Goal: Task Accomplishment & Management: Manage account settings

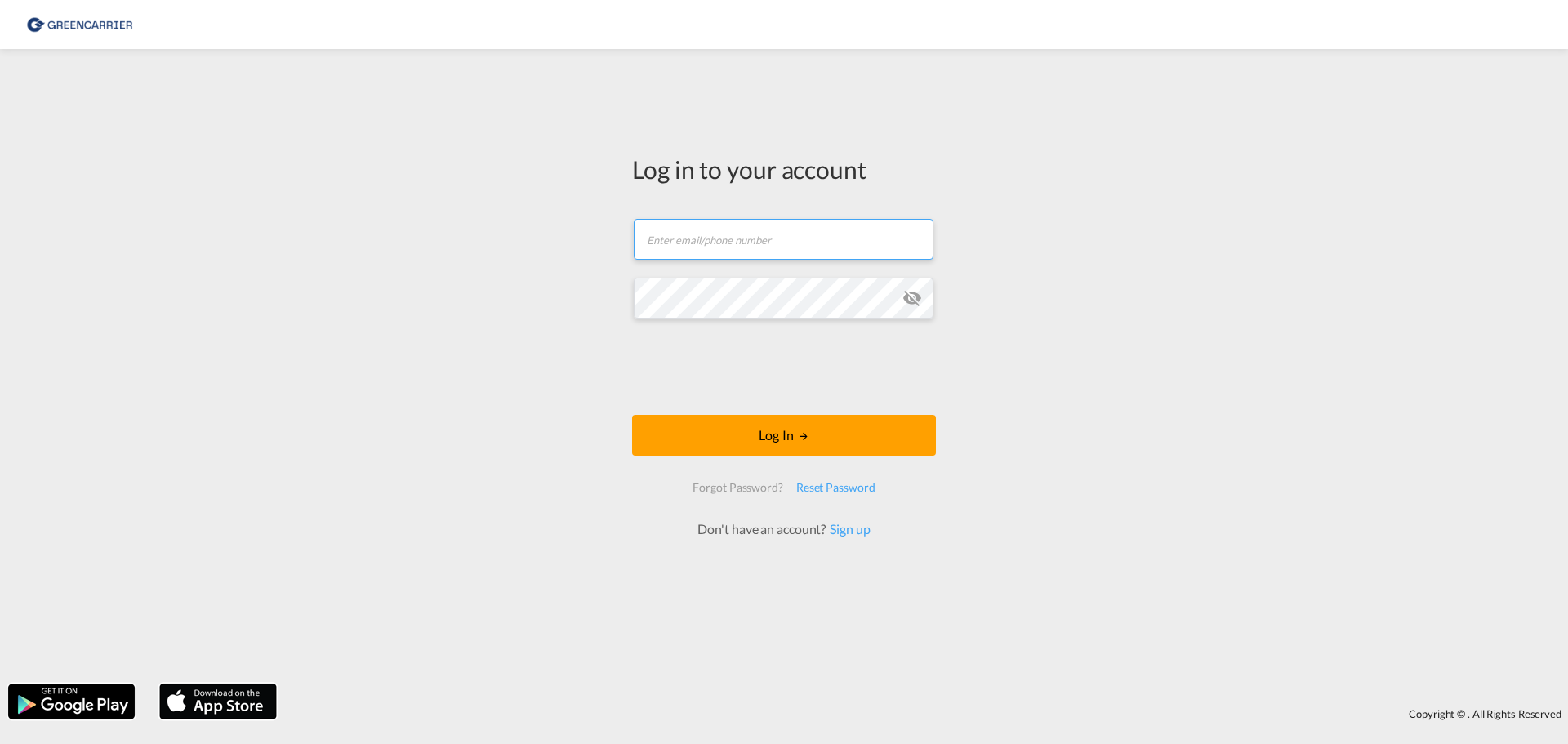
click at [736, 258] on input "text" at bounding box center [784, 239] width 300 height 41
type input "[PERSON_NAME][EMAIL_ADDRESS][PERSON_NAME][DOMAIN_NAME]"
click at [632, 415] on button "Log In" at bounding box center [784, 435] width 304 height 41
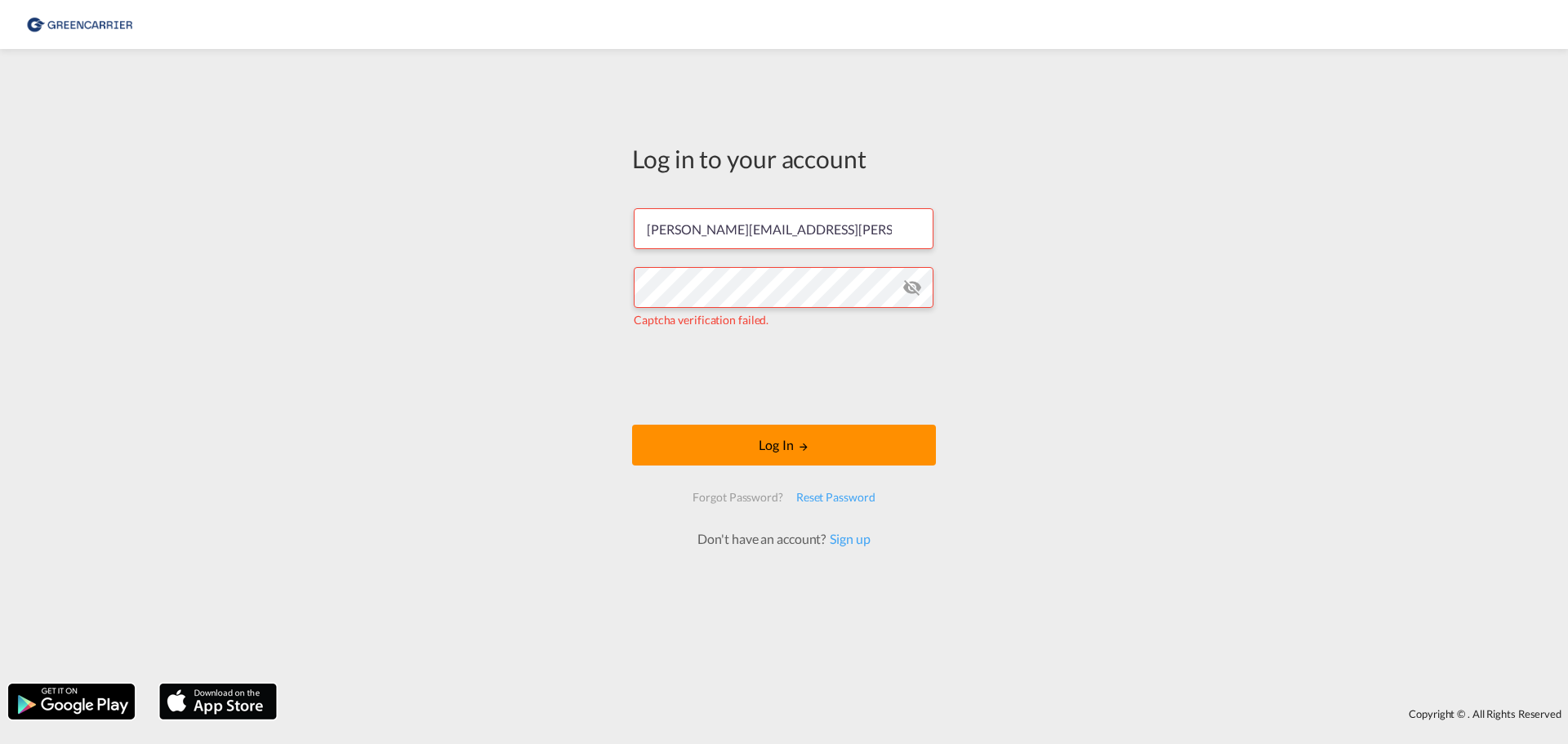
click at [775, 446] on button "Log In" at bounding box center [784, 444] width 304 height 41
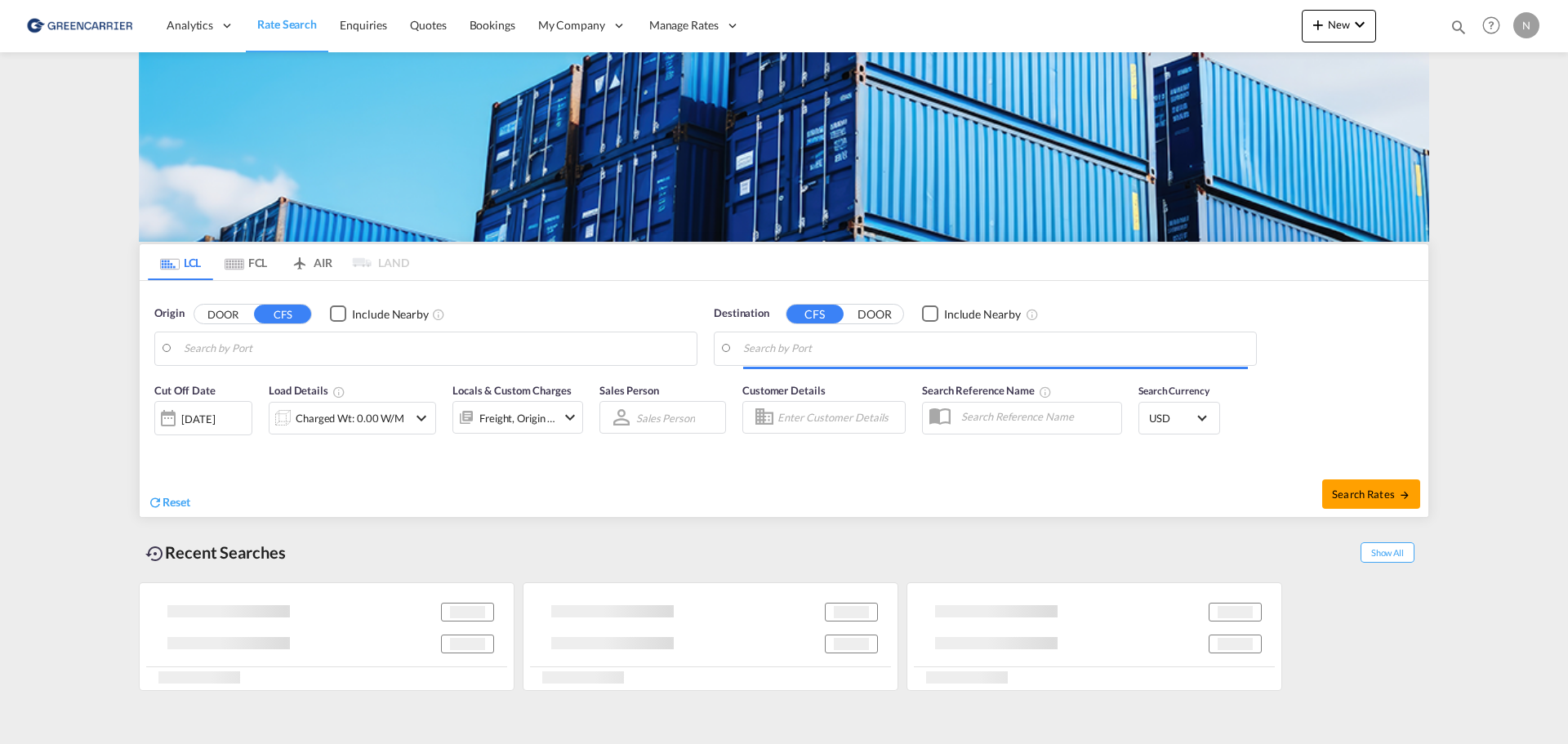
type input "SE-26978, [GEOGRAPHIC_DATA], [GEOGRAPHIC_DATA]"
type input "[GEOGRAPHIC_DATA], MXVER"
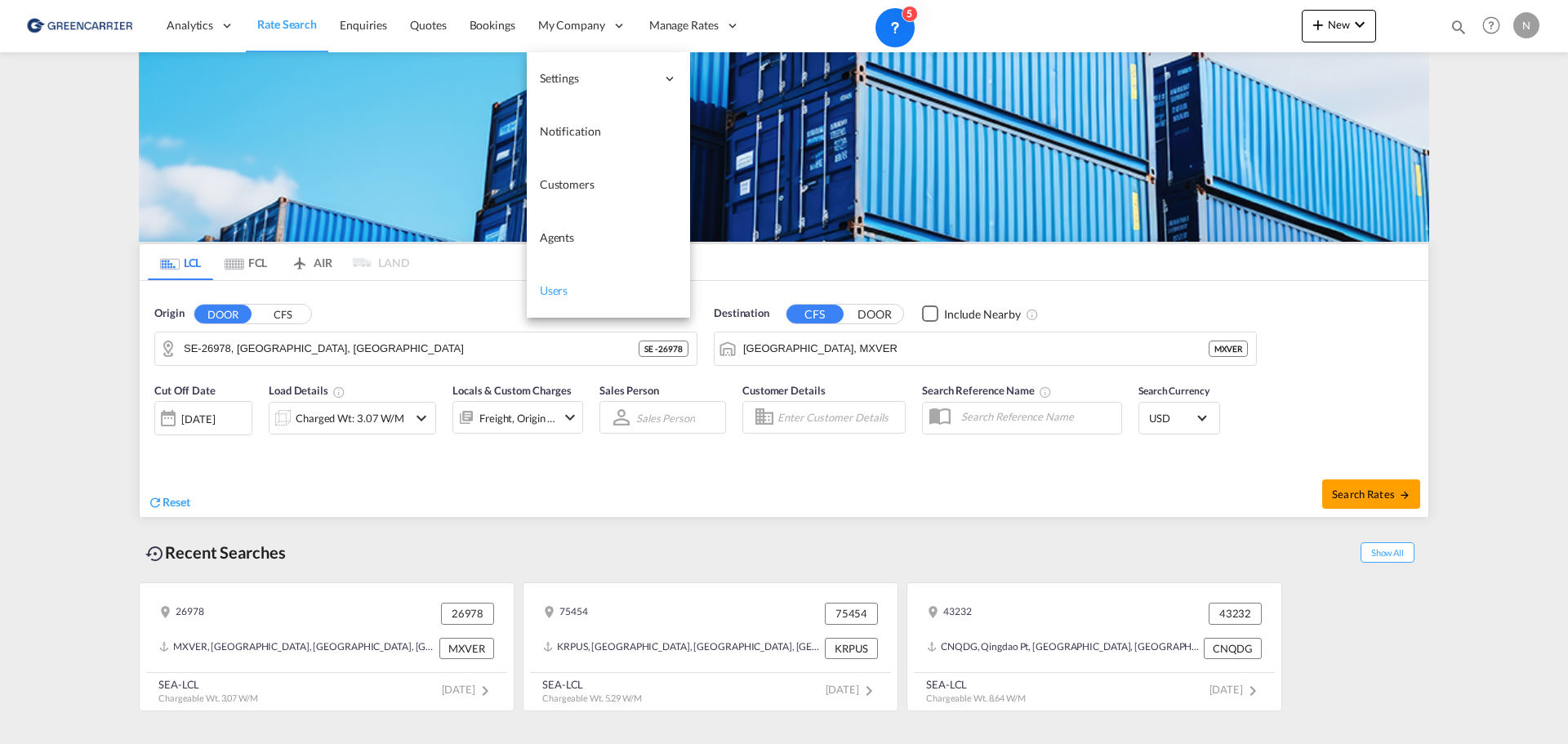
click at [560, 287] on span "Users" at bounding box center [554, 289] width 28 height 14
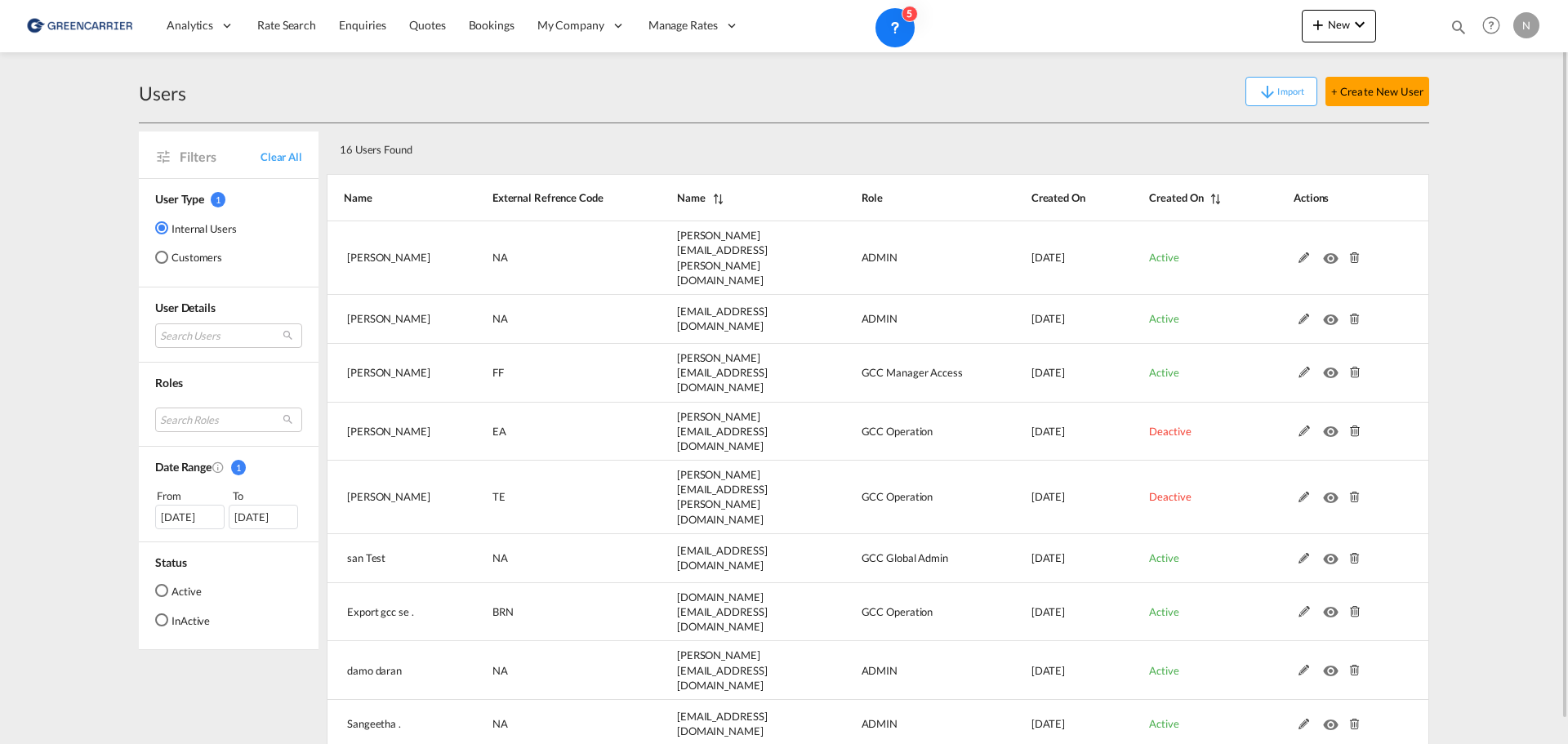
click at [179, 255] on md-radio-button "Customers" at bounding box center [196, 256] width 82 height 16
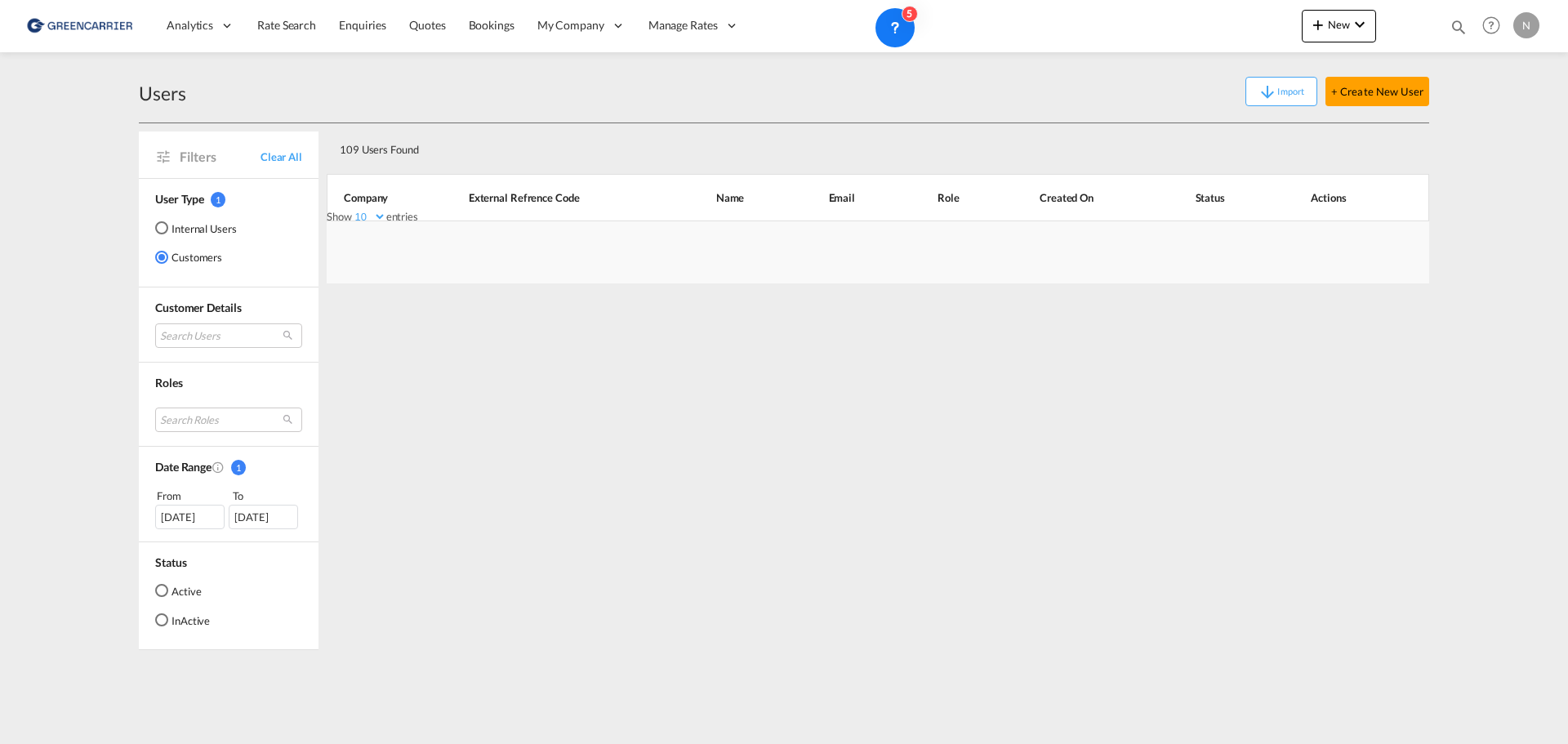
click at [213, 321] on div "Search Users" at bounding box center [229, 334] width 147 height 39
click at [213, 336] on md-select "Search Users" at bounding box center [229, 336] width 147 height 25
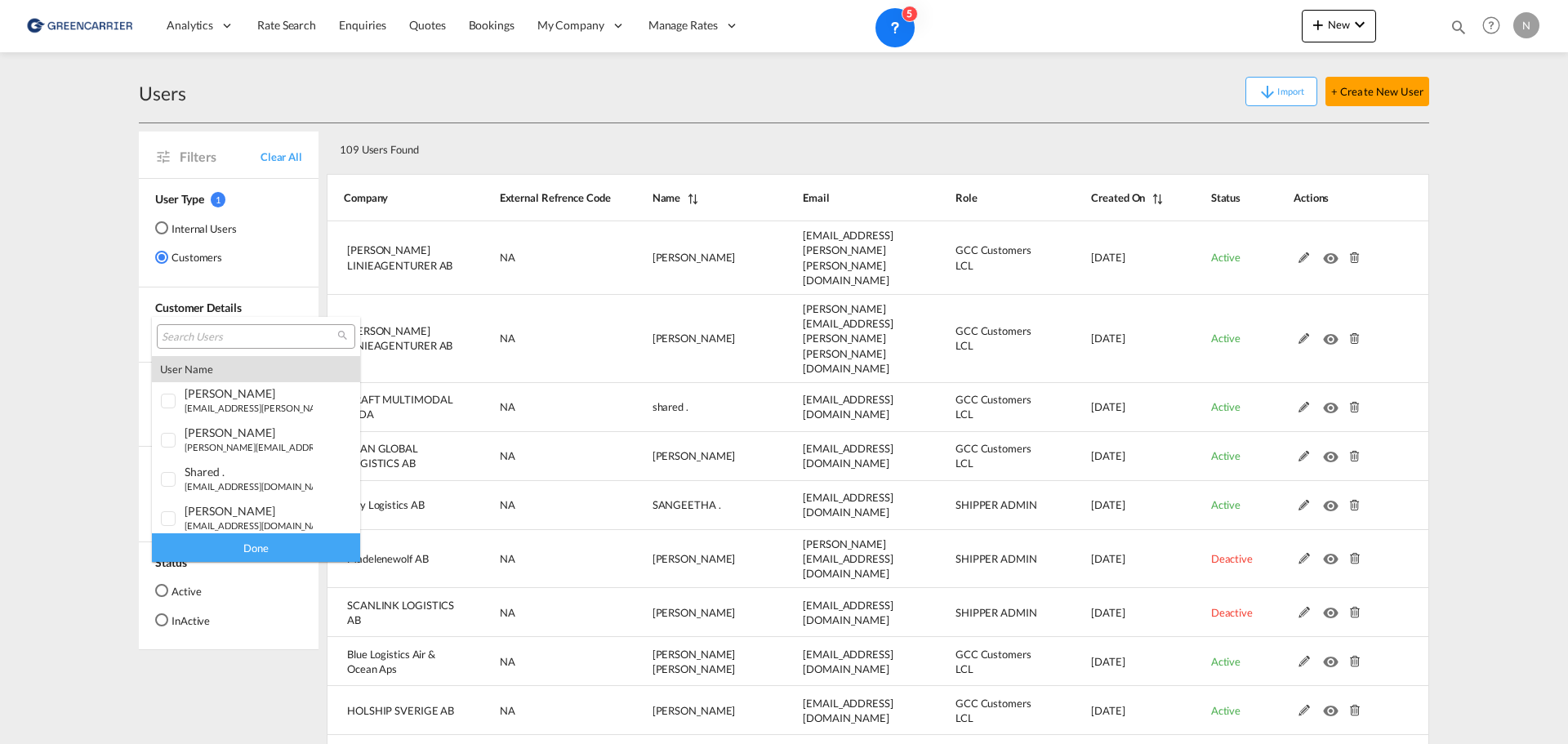
click at [214, 338] on input "search" at bounding box center [249, 338] width 175 height 15
click at [463, 97] on md-backdrop at bounding box center [784, 372] width 1568 height 744
